Goal: Information Seeking & Learning: Learn about a topic

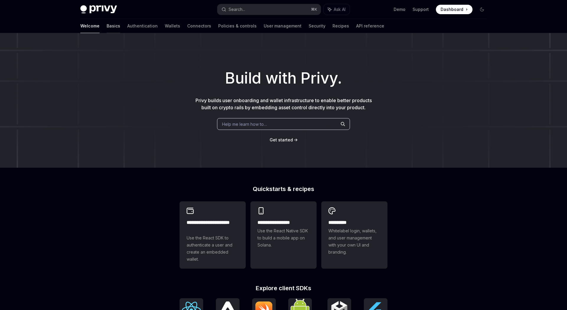
click at [107, 28] on link "Basics" at bounding box center [114, 26] width 14 height 14
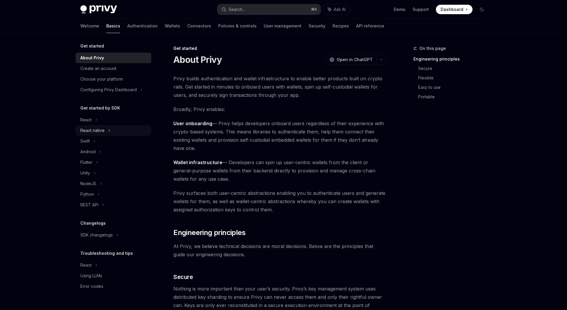
click at [98, 128] on div "React native" at bounding box center [92, 130] width 24 height 7
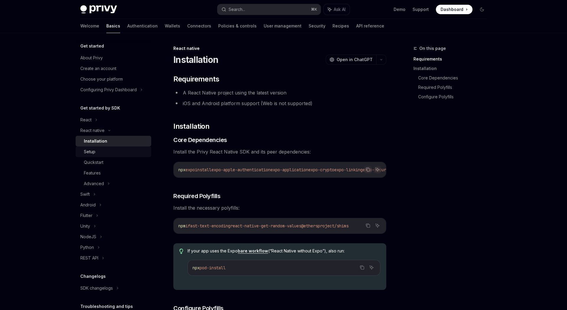
click at [90, 151] on div "Setup" at bounding box center [90, 151] width 12 height 7
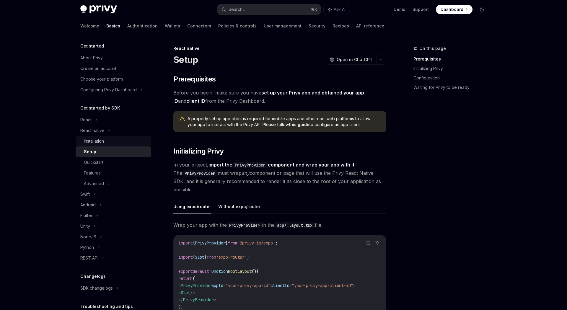
click at [99, 139] on div "Installation" at bounding box center [94, 141] width 20 height 7
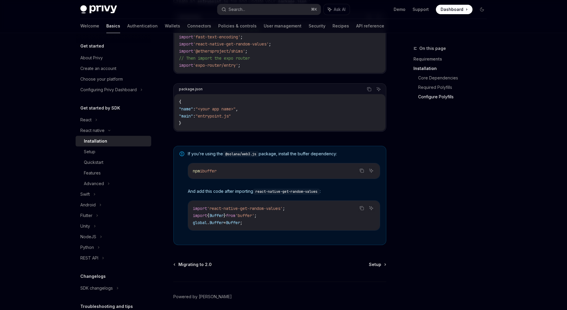
scroll to position [365, 0]
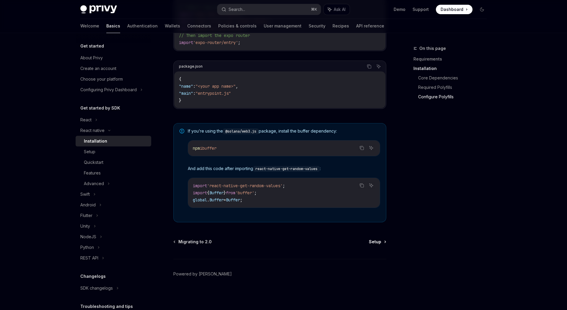
click at [384, 239] on link "Setup" at bounding box center [377, 242] width 17 height 6
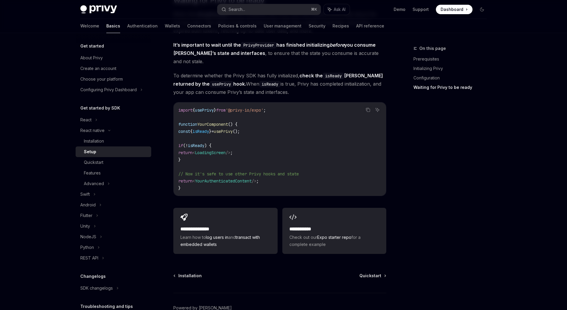
scroll to position [499, 0]
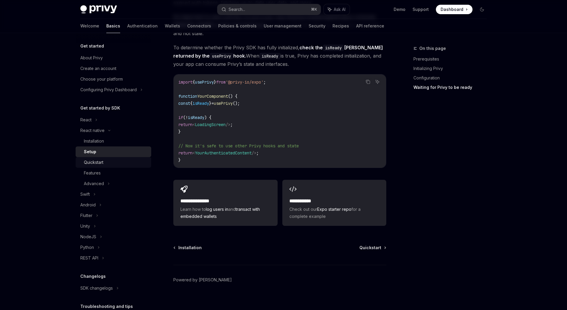
click at [92, 166] on div "Quickstart" at bounding box center [93, 162] width 19 height 7
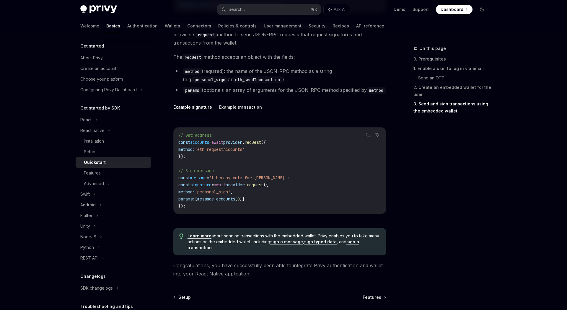
scroll to position [843, 0]
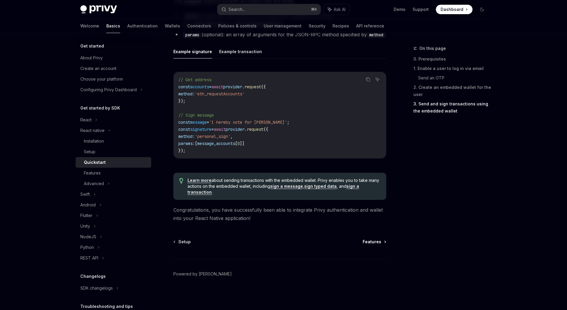
click at [382, 243] on link "Features" at bounding box center [374, 242] width 23 height 6
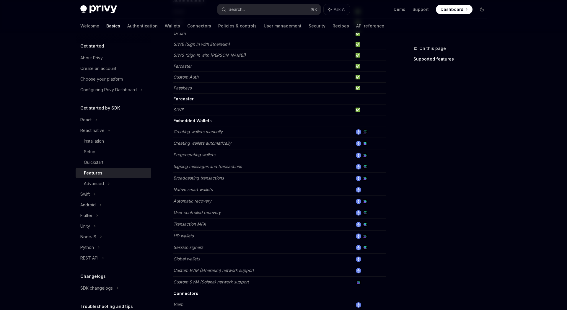
scroll to position [238, 0]
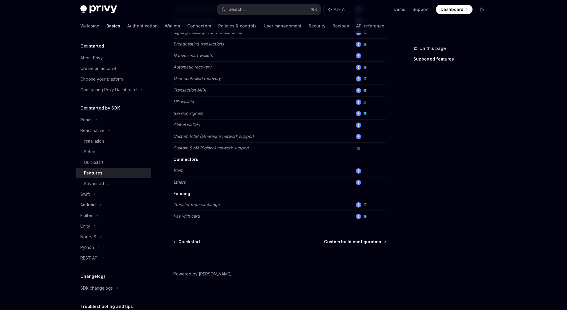
click at [347, 244] on span "Custom build configuration" at bounding box center [352, 242] width 57 height 6
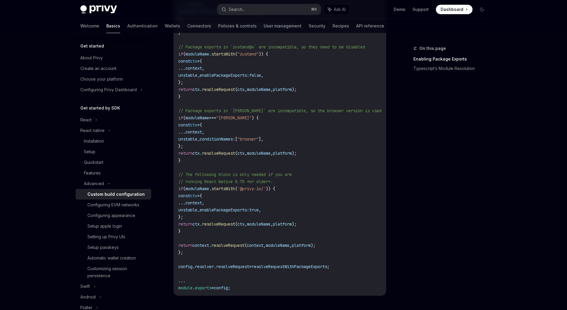
scroll to position [299, 0]
click at [115, 206] on div "Configuring EVM networks" at bounding box center [113, 204] width 52 height 7
type textarea "*"
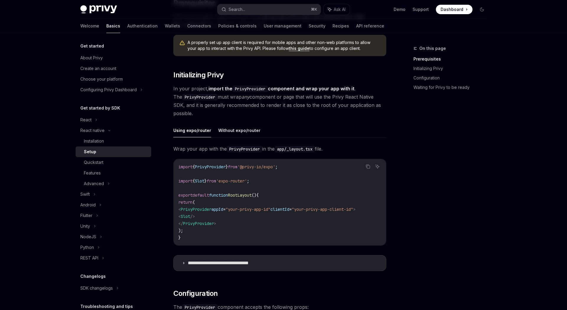
scroll to position [79, 0]
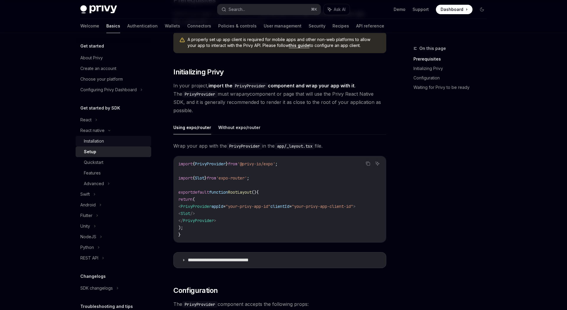
click at [107, 142] on div "Installation" at bounding box center [116, 141] width 64 height 7
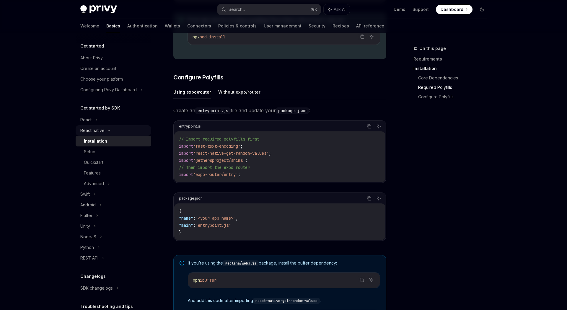
scroll to position [234, 0]
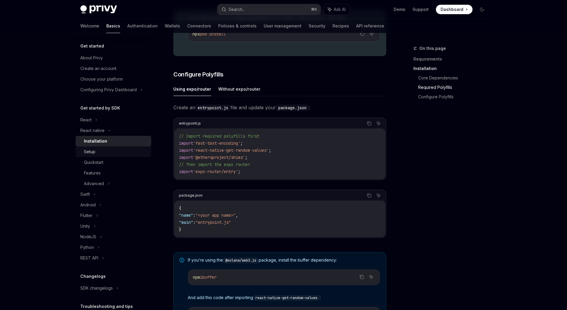
click at [85, 156] on link "Setup" at bounding box center [114, 151] width 76 height 11
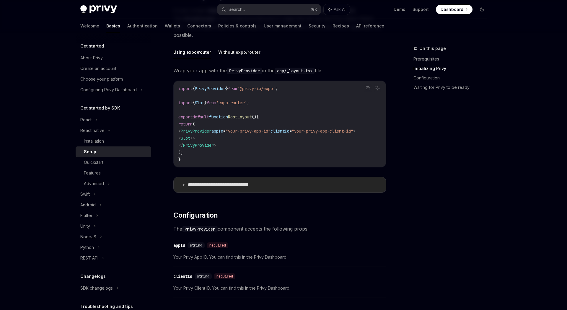
scroll to position [156, 0]
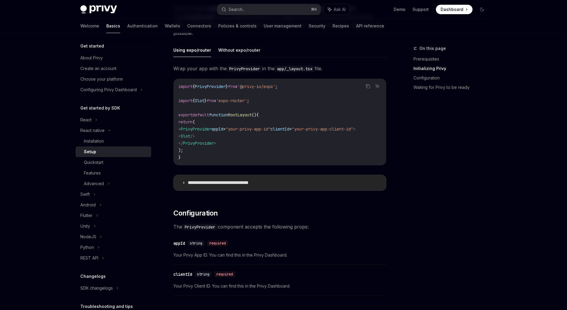
click at [187, 186] on summary "**********" at bounding box center [280, 182] width 212 height 15
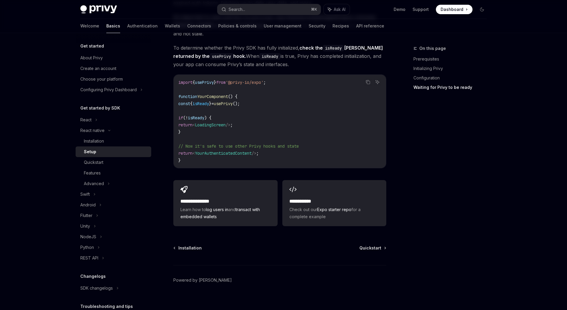
scroll to position [859, 0]
click at [110, 166] on link "Quickstart" at bounding box center [114, 162] width 76 height 11
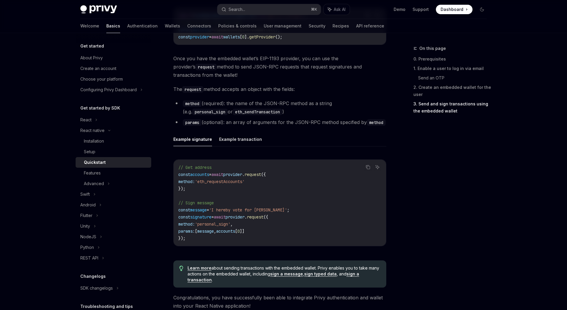
scroll to position [769, 0]
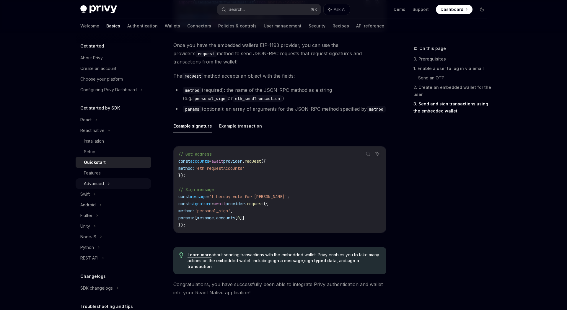
click at [109, 185] on icon at bounding box center [108, 183] width 2 height 7
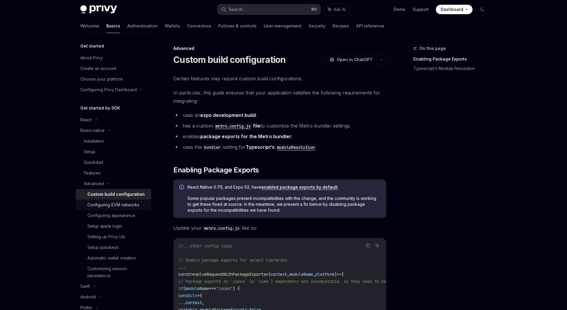
click at [112, 206] on div "Configuring EVM networks" at bounding box center [113, 204] width 52 height 7
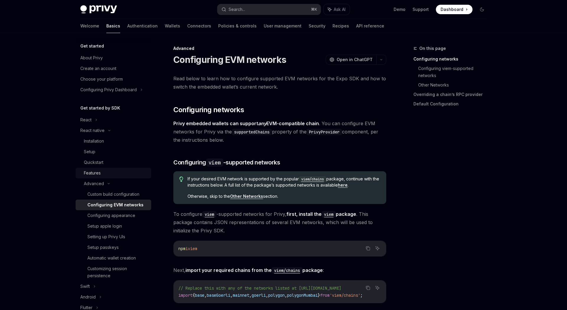
click at [99, 175] on div "Features" at bounding box center [92, 172] width 17 height 7
type textarea "*"
